Goal: Browse casually

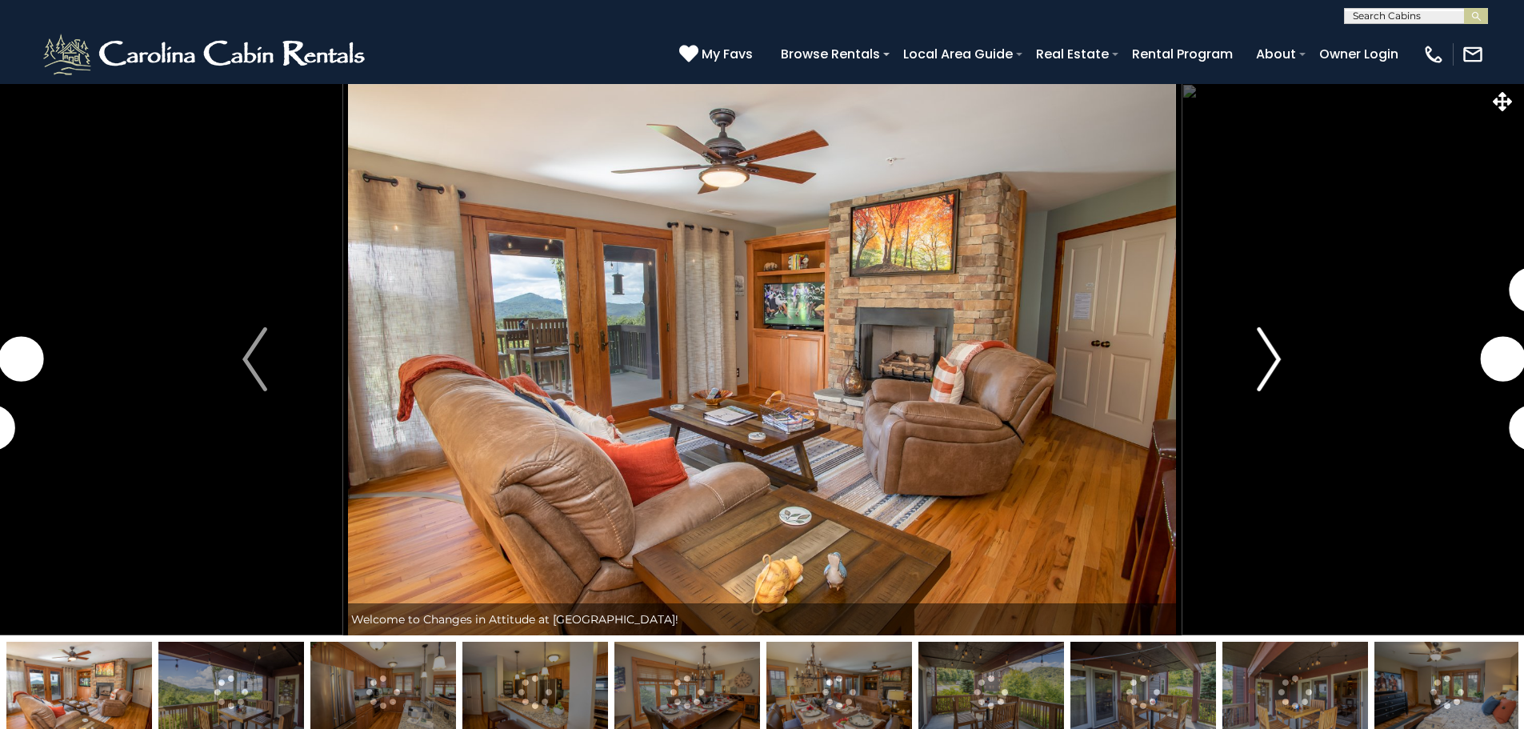
click at [1267, 373] on img "Next" at bounding box center [1269, 359] width 24 height 64
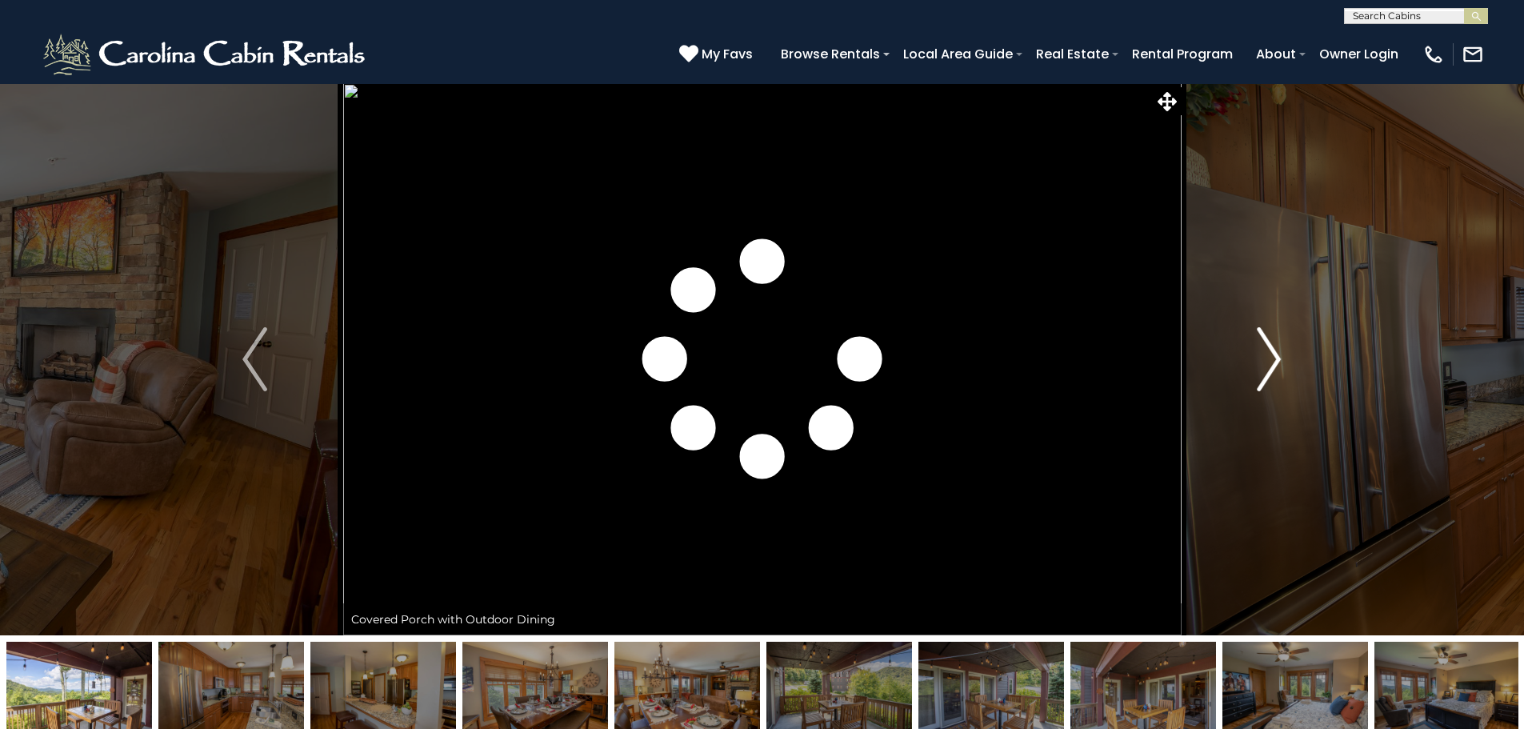
click at [1270, 358] on img "Next" at bounding box center [1269, 359] width 24 height 64
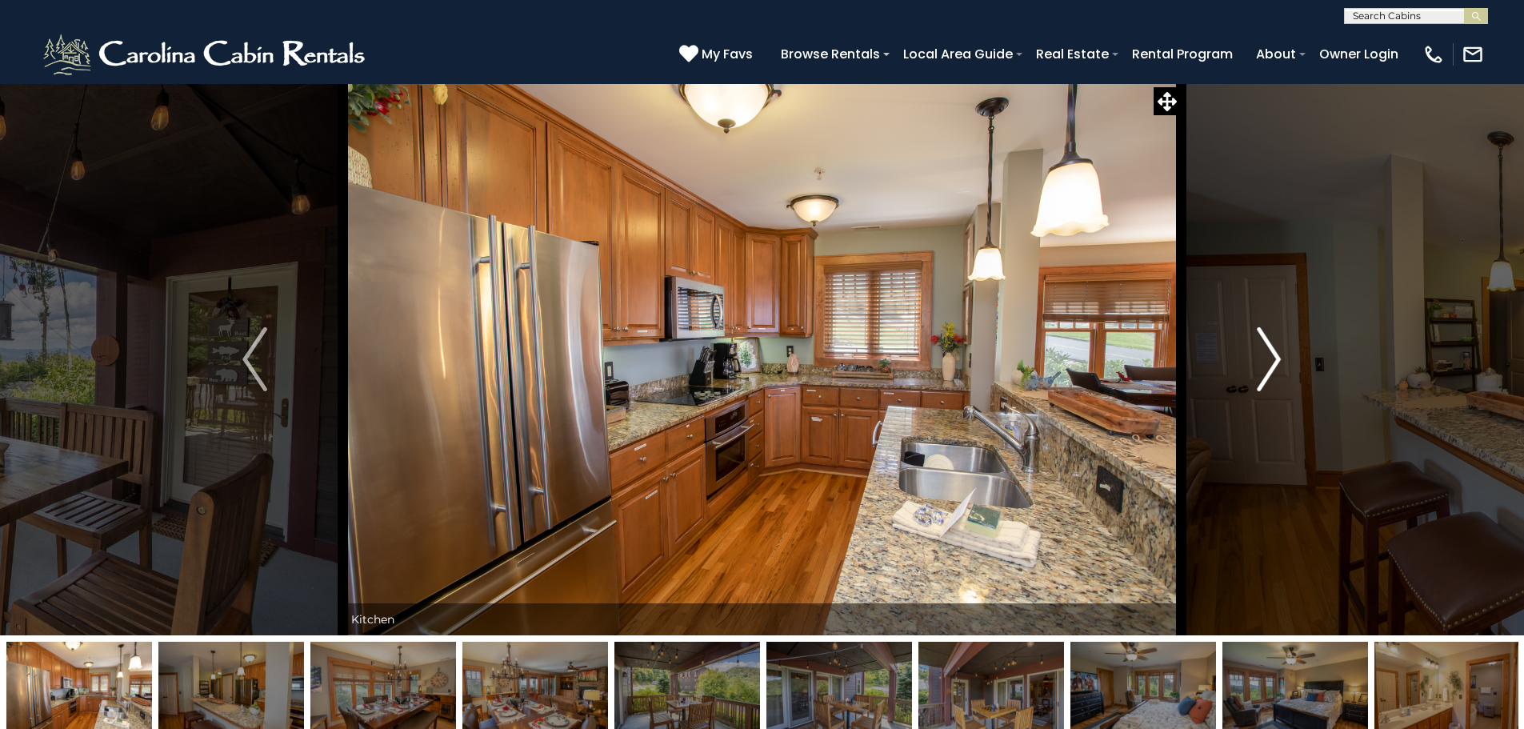
click at [1270, 358] on img "Next" at bounding box center [1269, 359] width 24 height 64
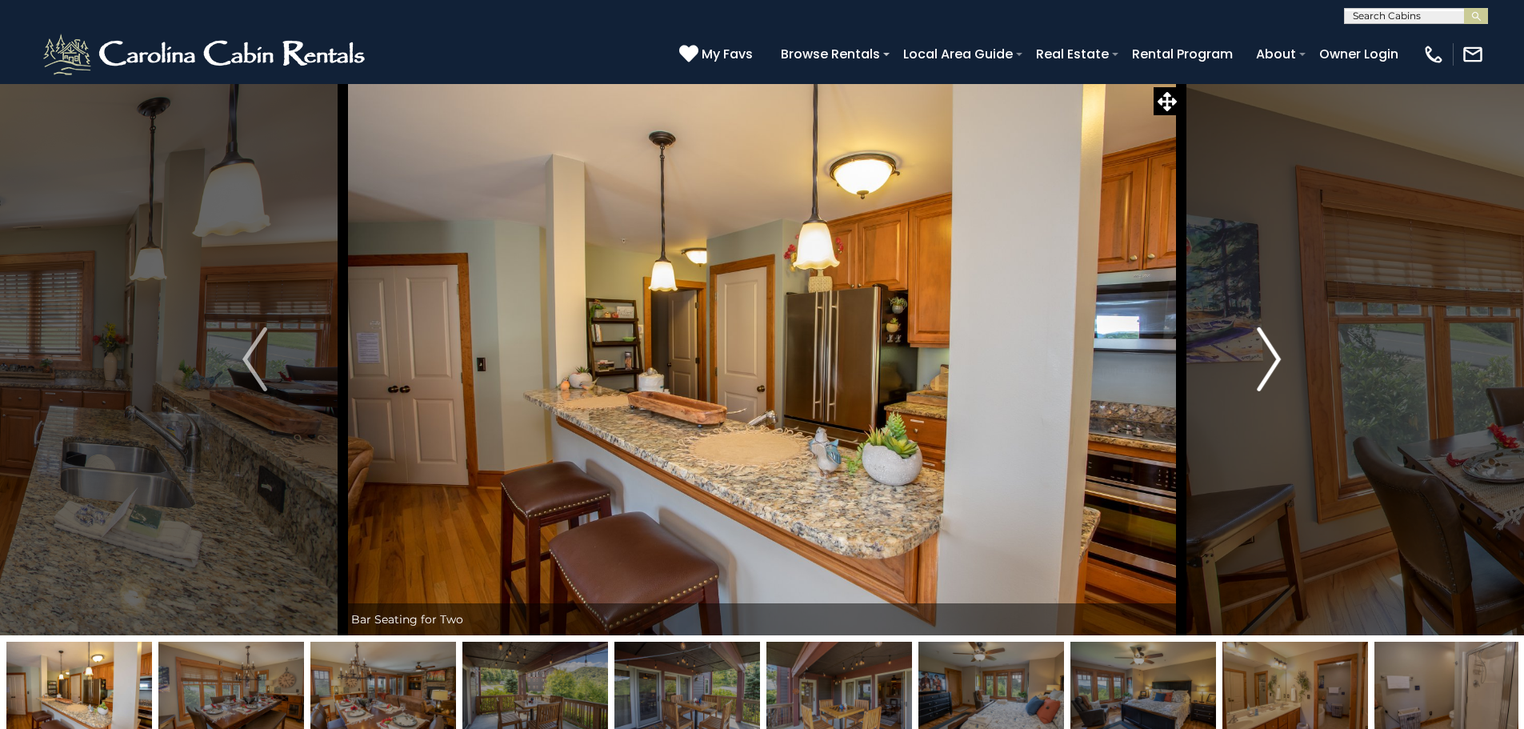
click at [1270, 358] on img "Next" at bounding box center [1269, 359] width 24 height 64
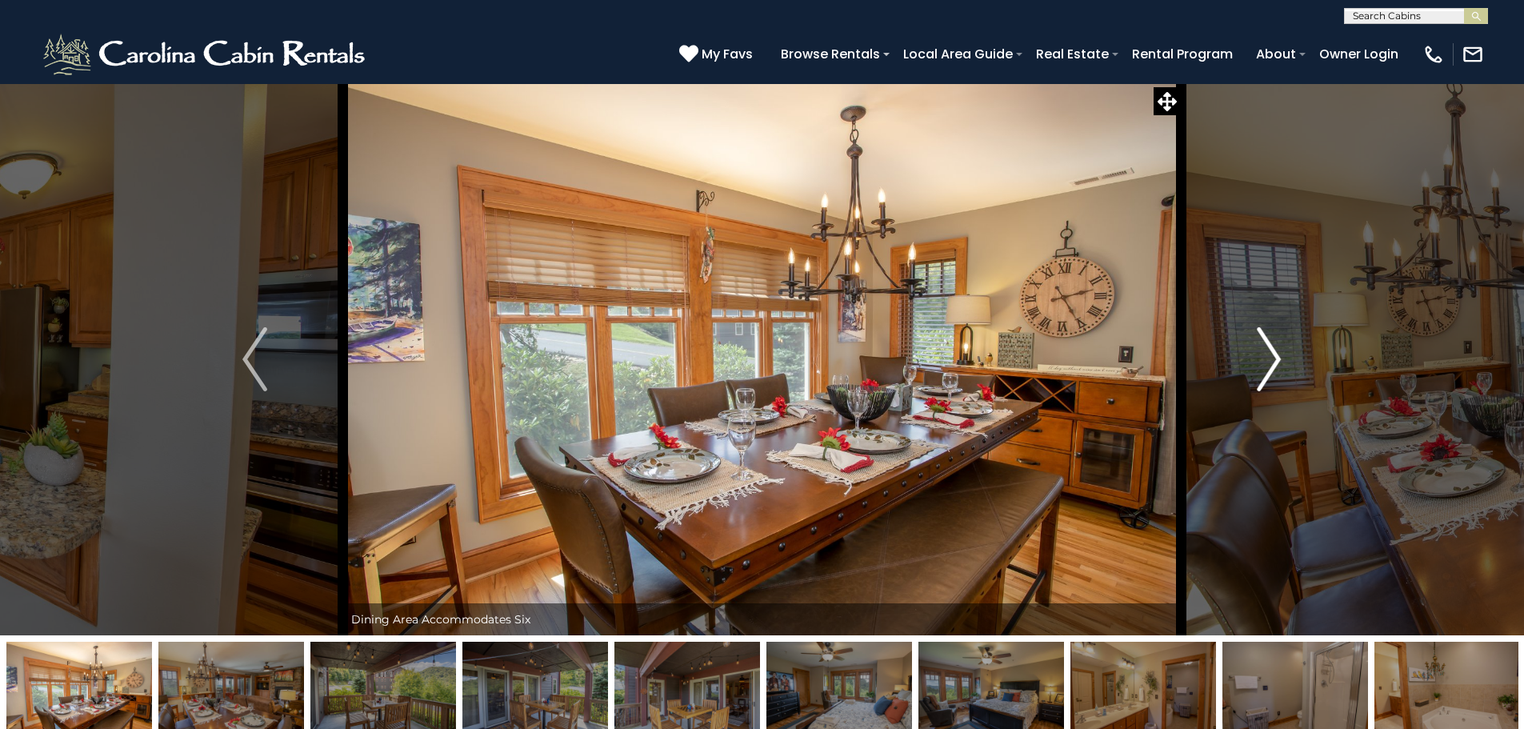
click at [1269, 361] on img "Next" at bounding box center [1269, 359] width 24 height 64
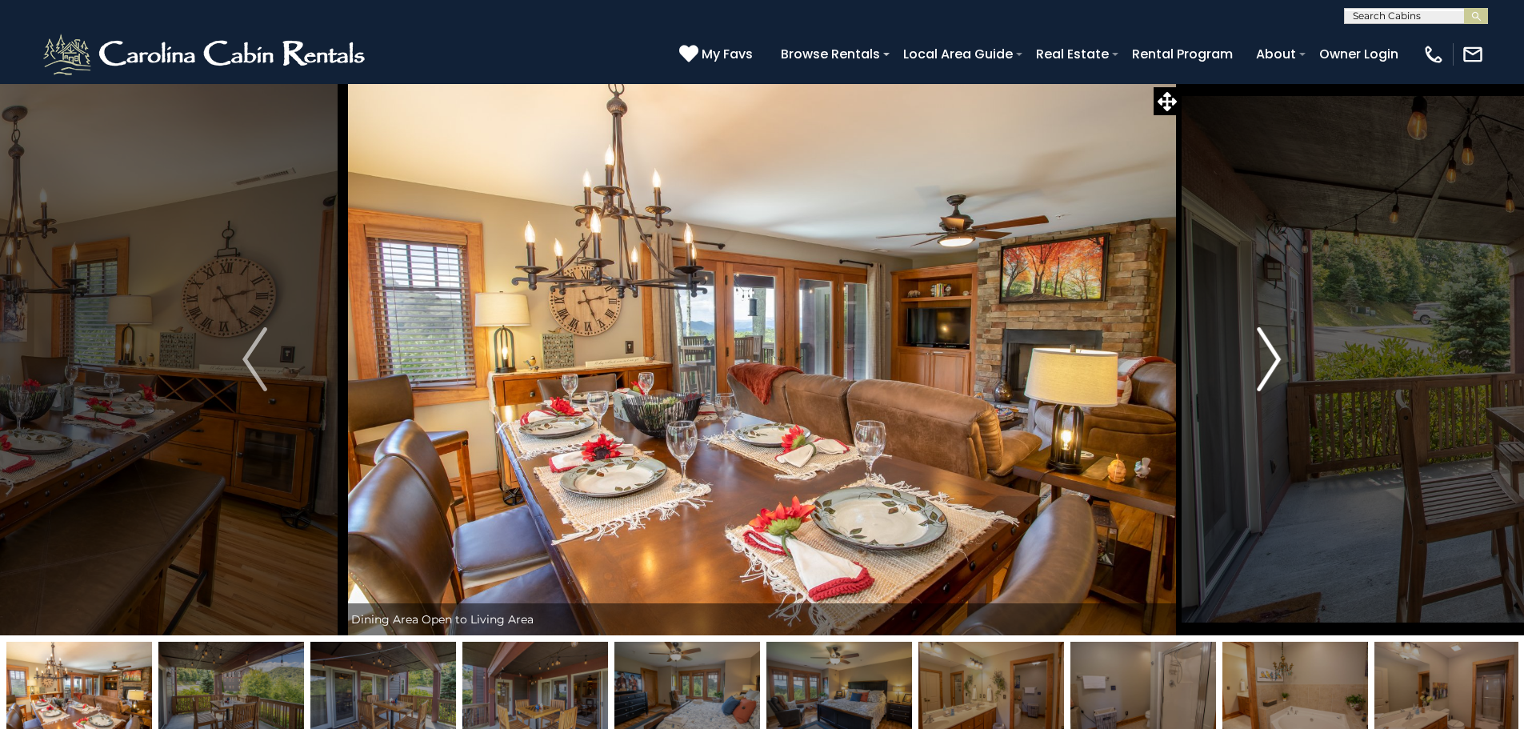
click at [1265, 362] on img "Next" at bounding box center [1269, 359] width 24 height 64
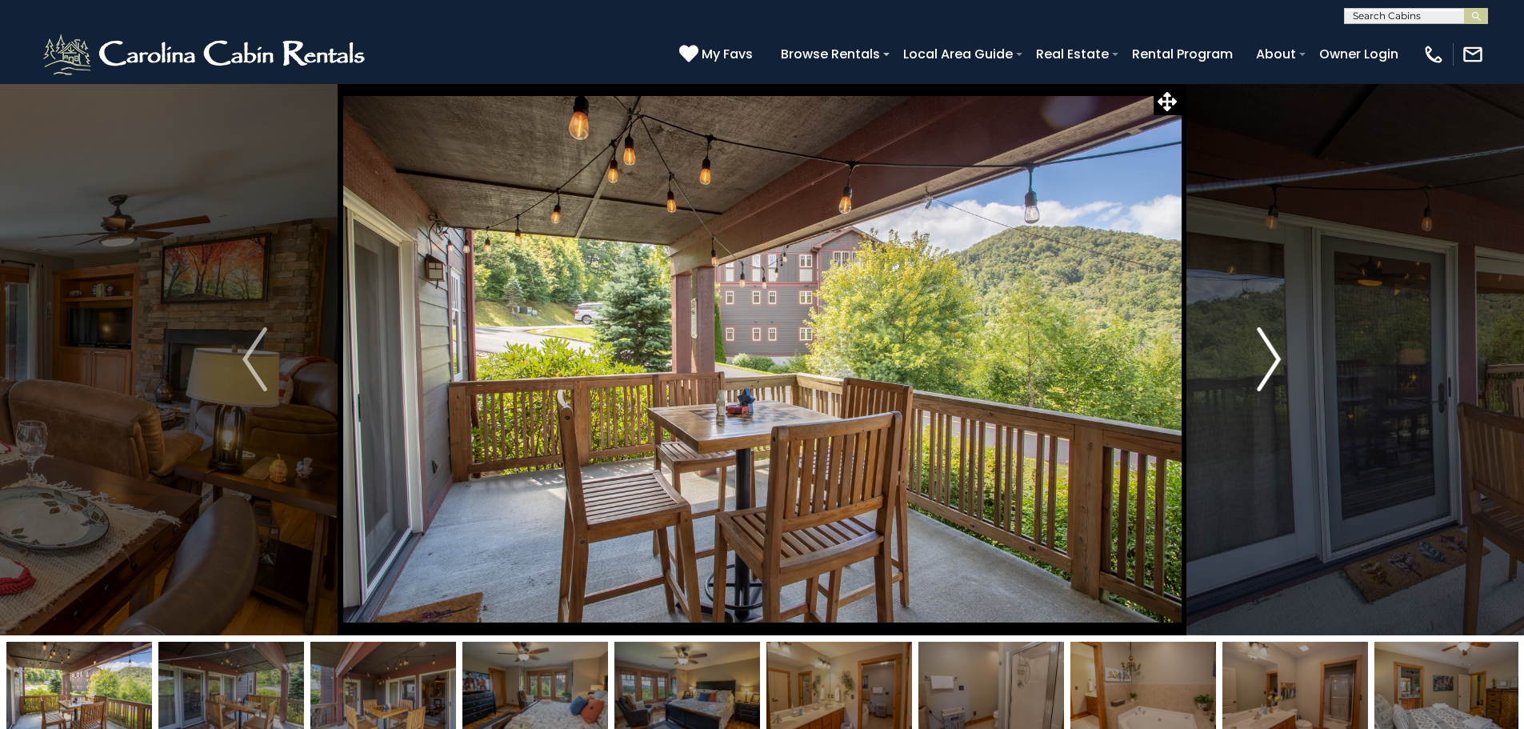
click at [1265, 362] on img "Next" at bounding box center [1269, 359] width 24 height 64
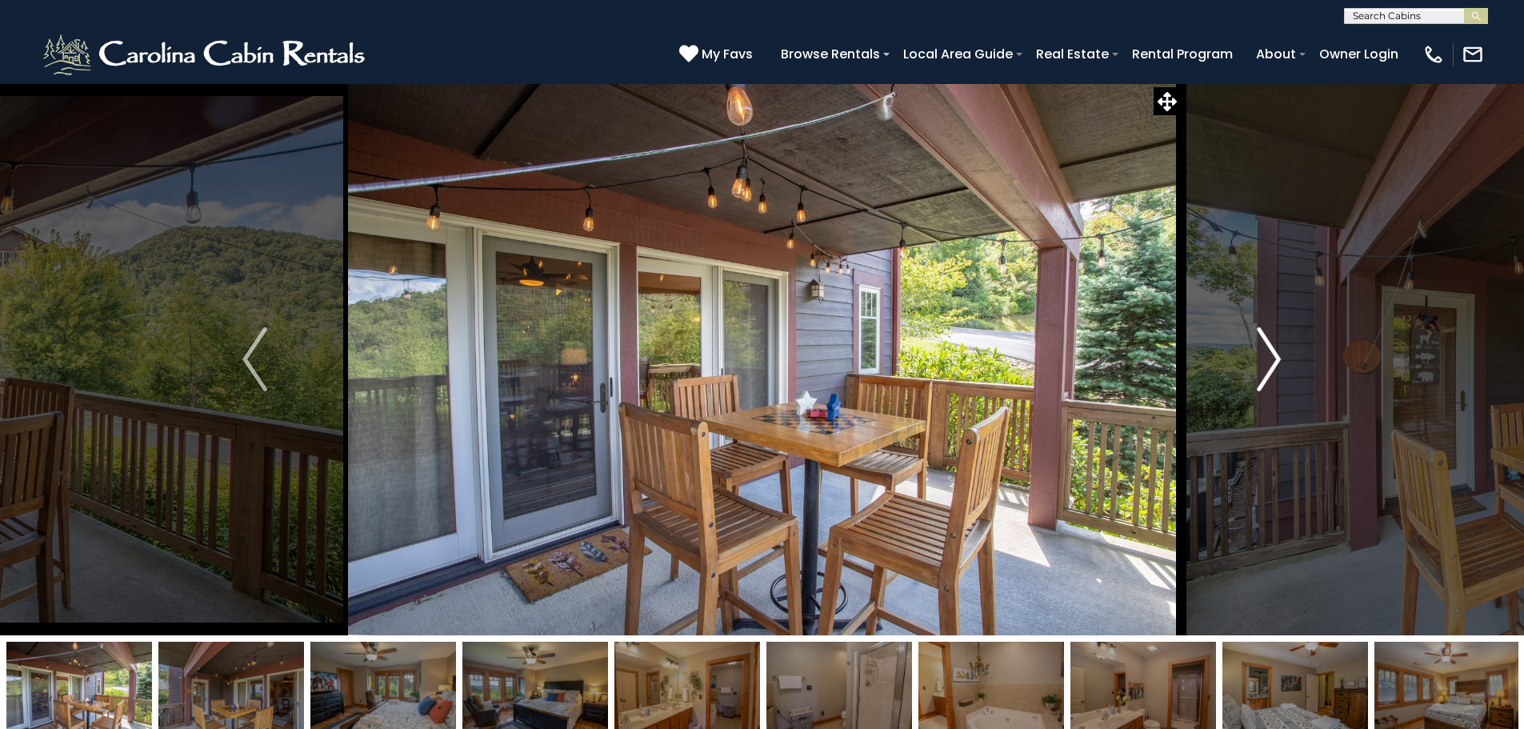
click at [1265, 362] on img "Next" at bounding box center [1269, 359] width 24 height 64
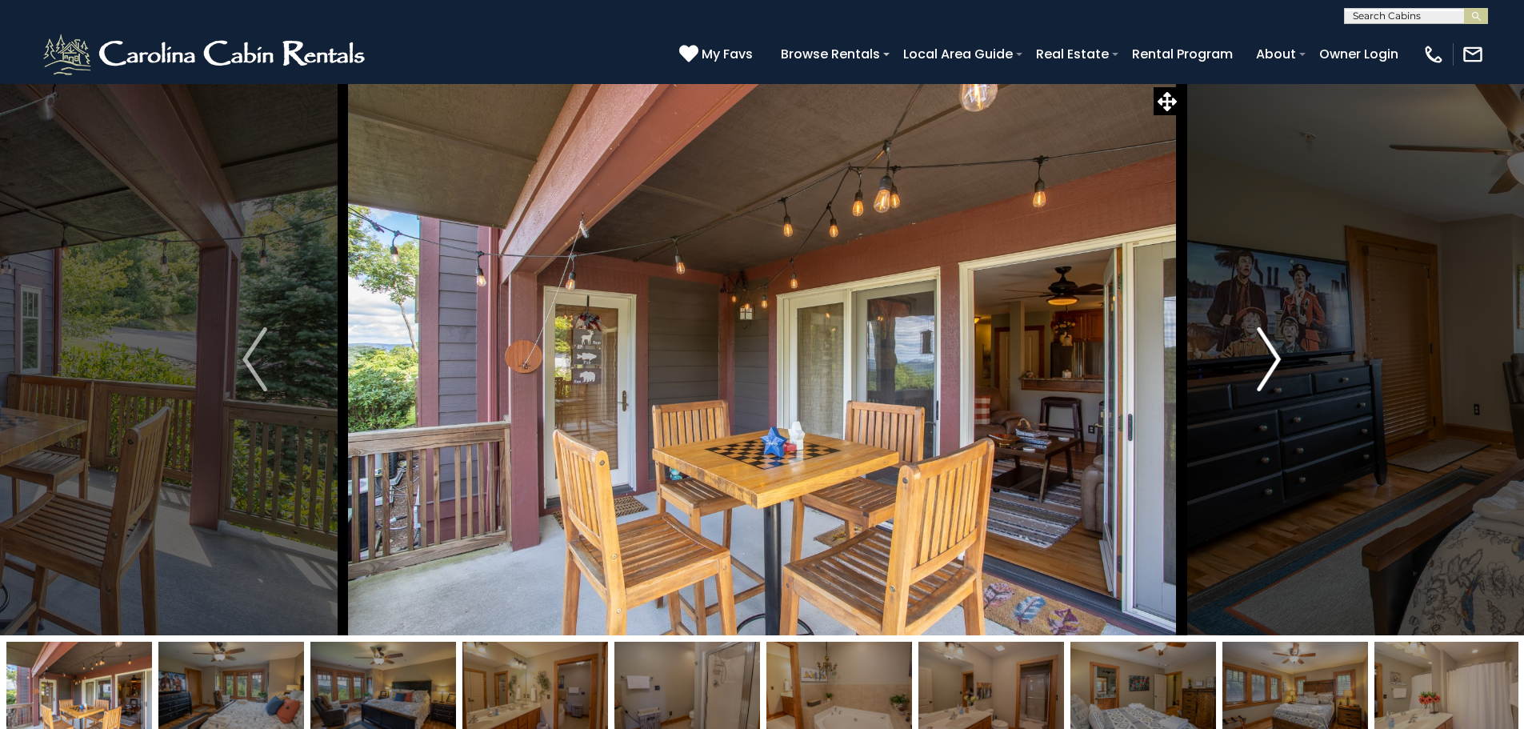
click at [1265, 362] on img "Next" at bounding box center [1269, 359] width 24 height 64
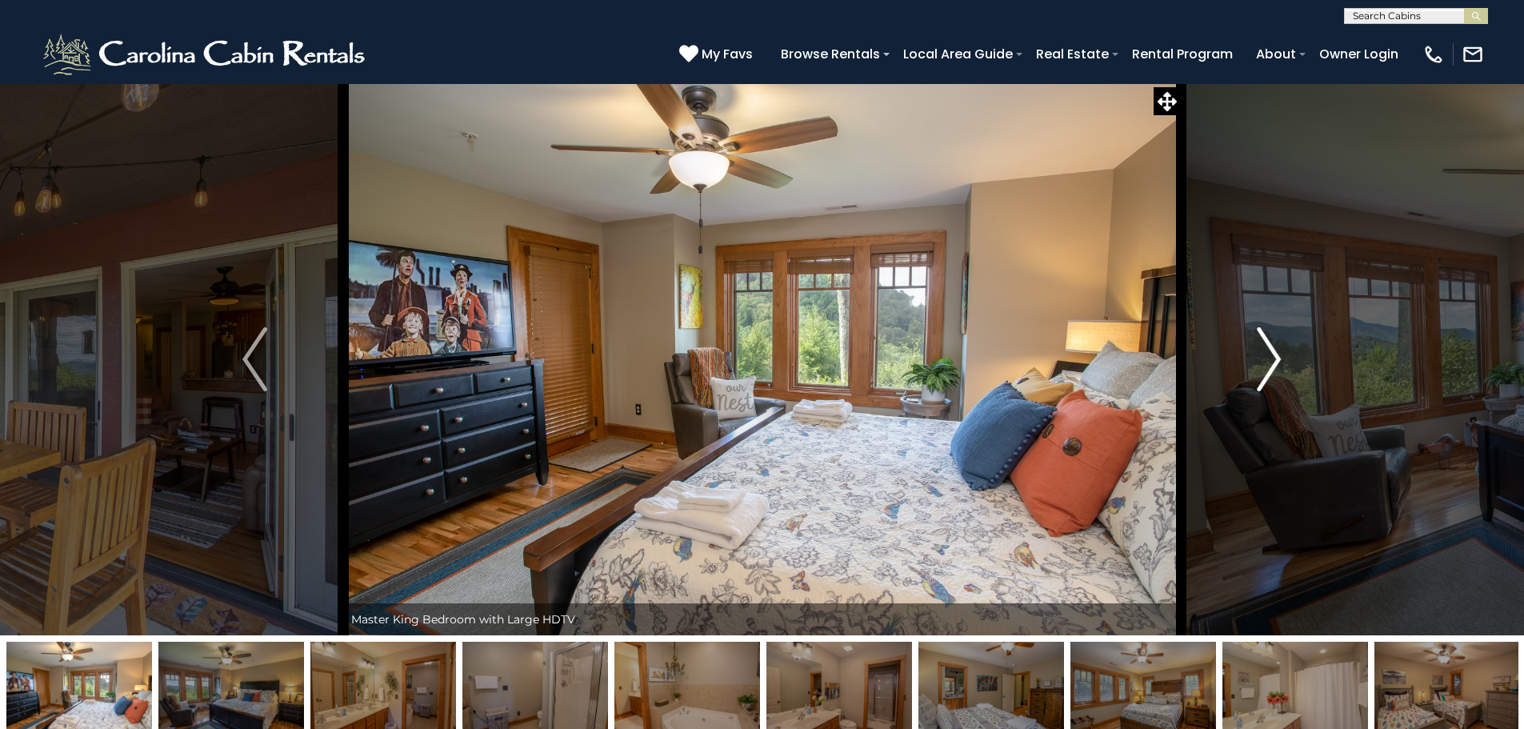
click at [1265, 362] on img "Next" at bounding box center [1269, 359] width 24 height 64
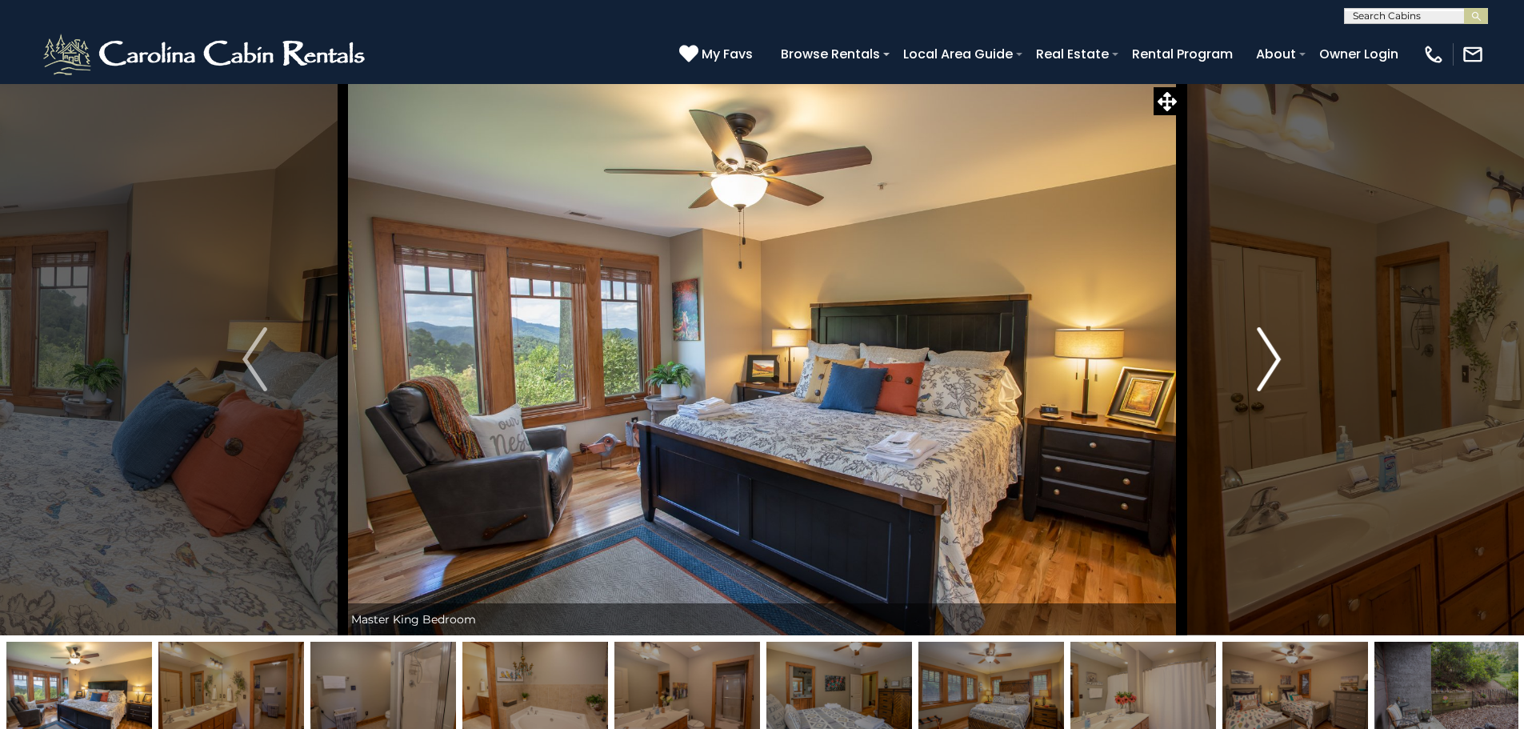
click at [1265, 362] on img "Next" at bounding box center [1269, 359] width 24 height 64
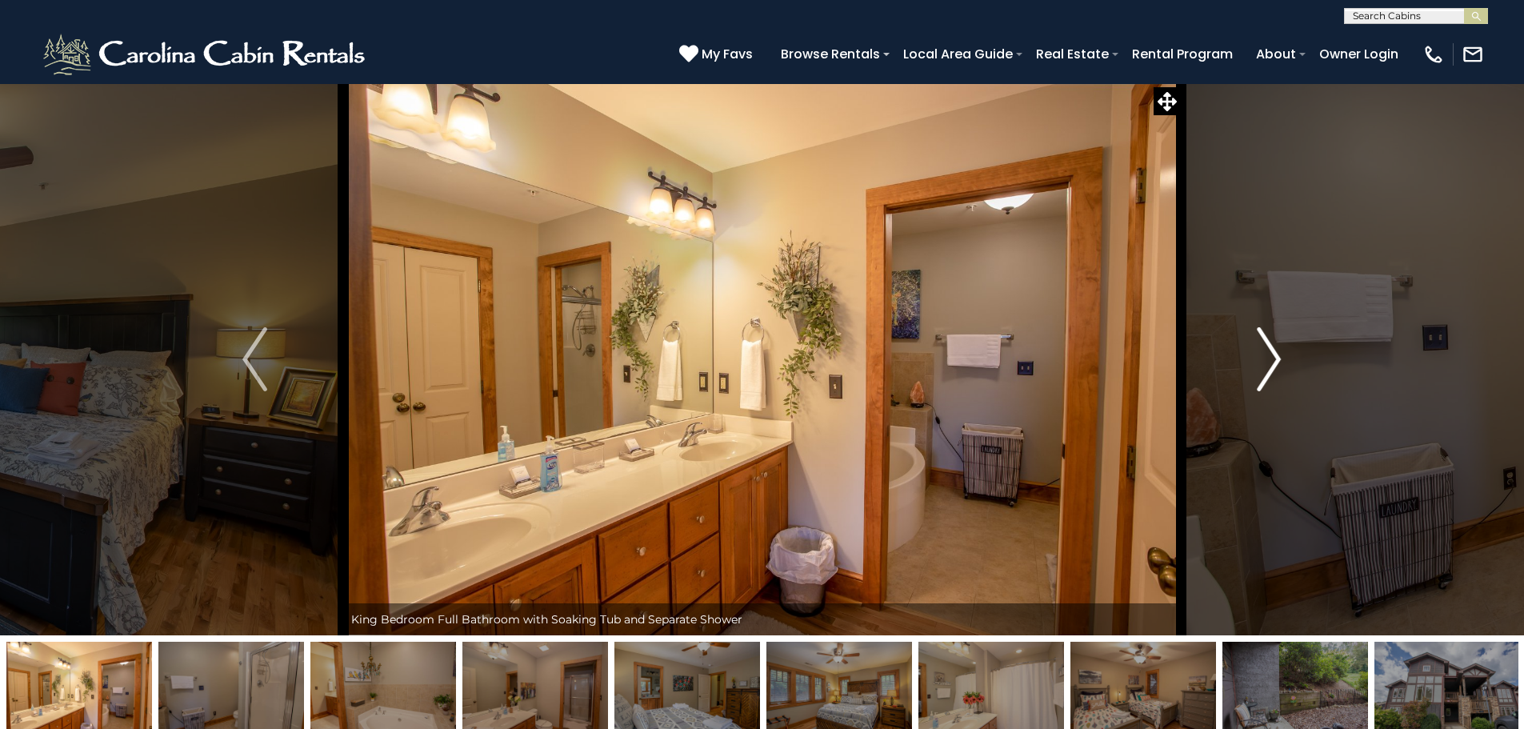
click at [1265, 362] on img "Next" at bounding box center [1269, 359] width 24 height 64
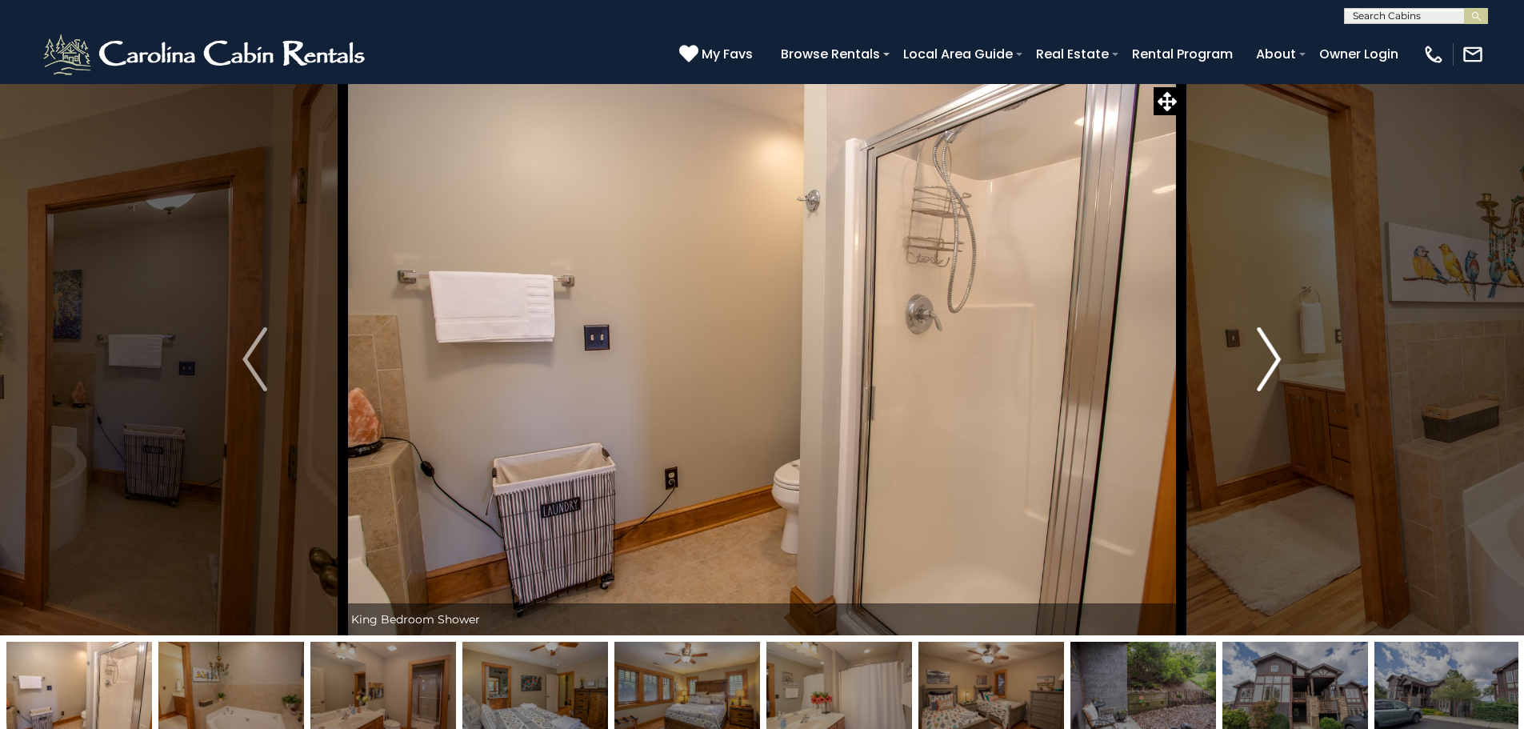
click at [1265, 362] on img "Next" at bounding box center [1269, 359] width 24 height 64
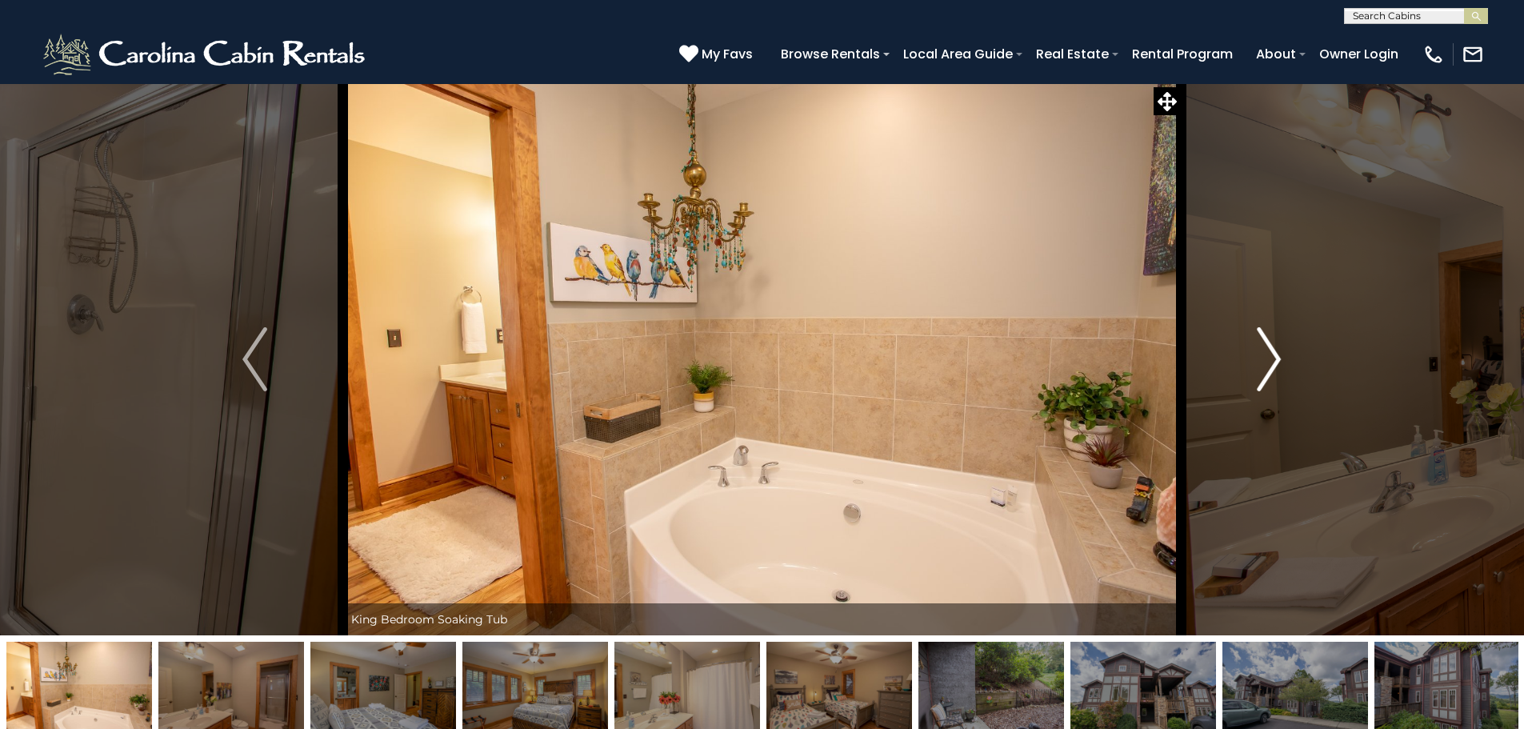
click at [1265, 362] on img "Next" at bounding box center [1269, 359] width 24 height 64
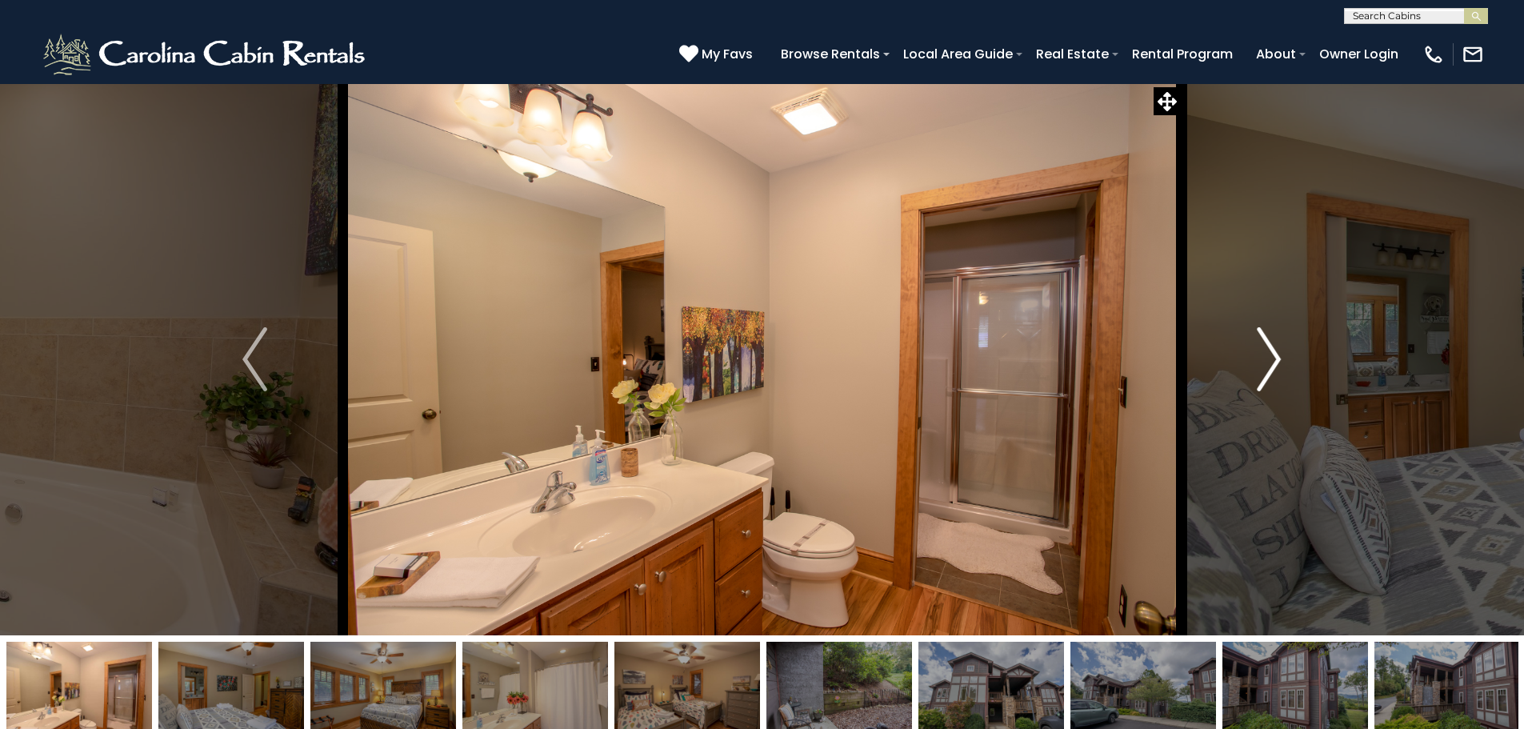
click at [1265, 362] on img "Next" at bounding box center [1269, 359] width 24 height 64
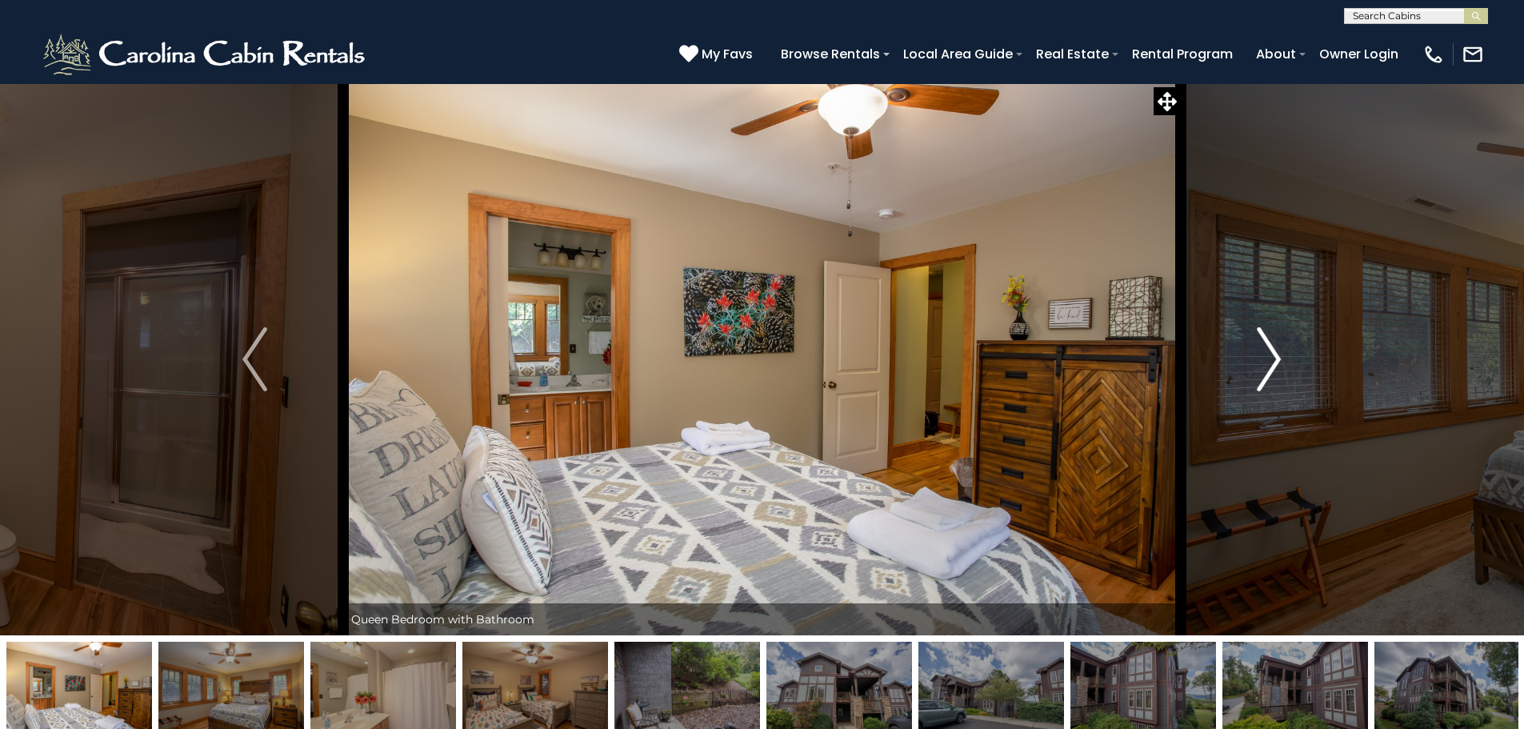
click at [1265, 362] on img "Next" at bounding box center [1269, 359] width 24 height 64
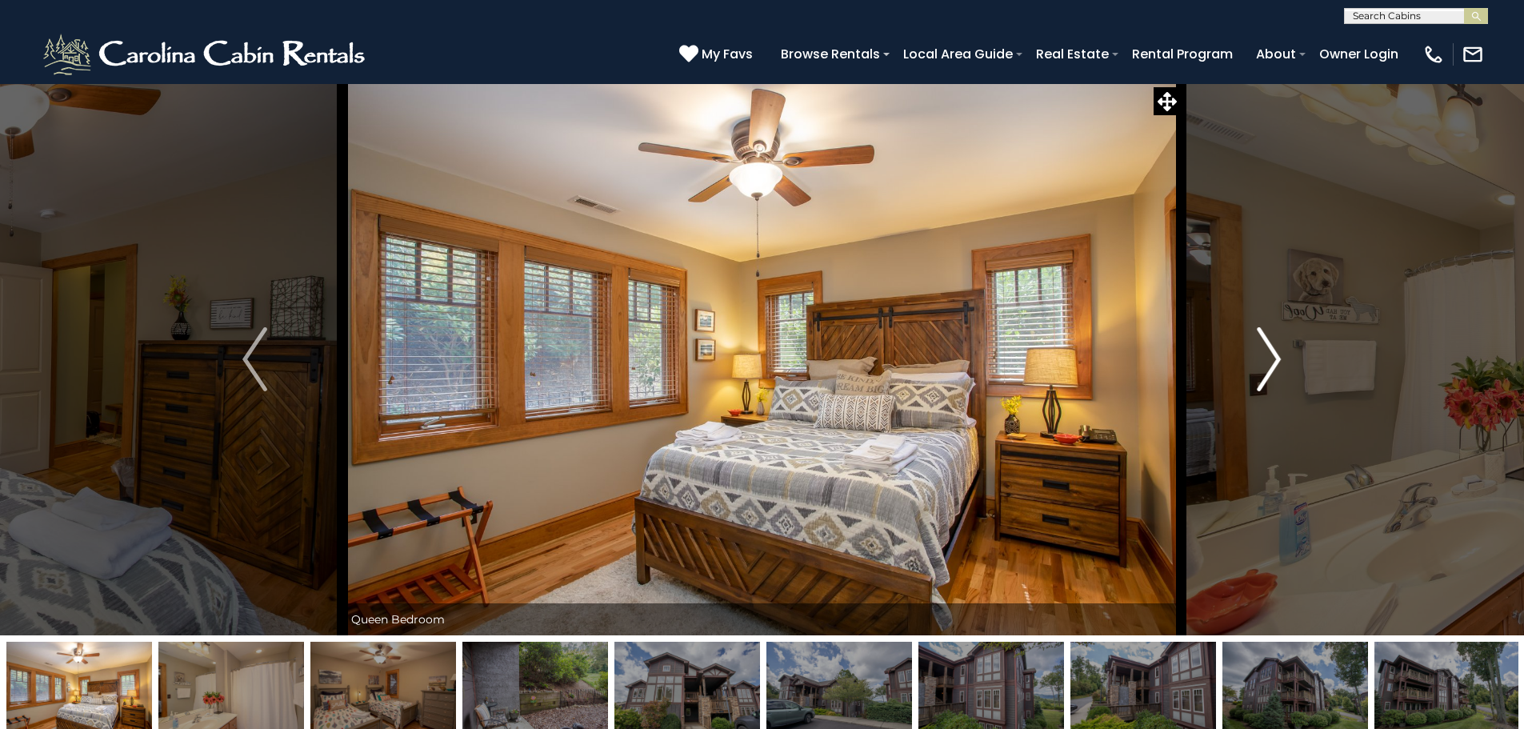
click at [1265, 362] on img "Next" at bounding box center [1269, 359] width 24 height 64
